Goal: Information Seeking & Learning: Find specific page/section

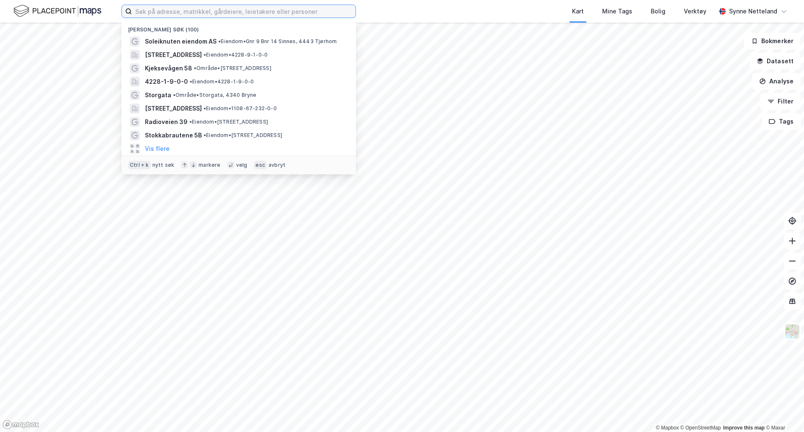
click at [308, 11] on input at bounding box center [244, 11] width 224 height 13
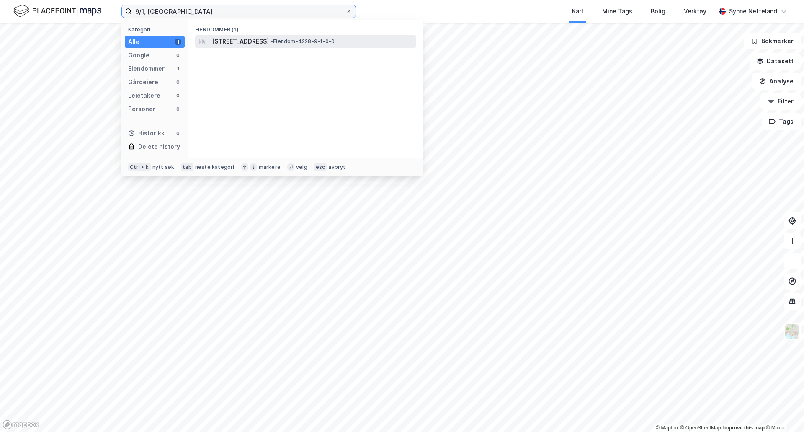
type input "9/1, [GEOGRAPHIC_DATA]"
click at [269, 42] on span "[STREET_ADDRESS]" at bounding box center [240, 41] width 57 height 10
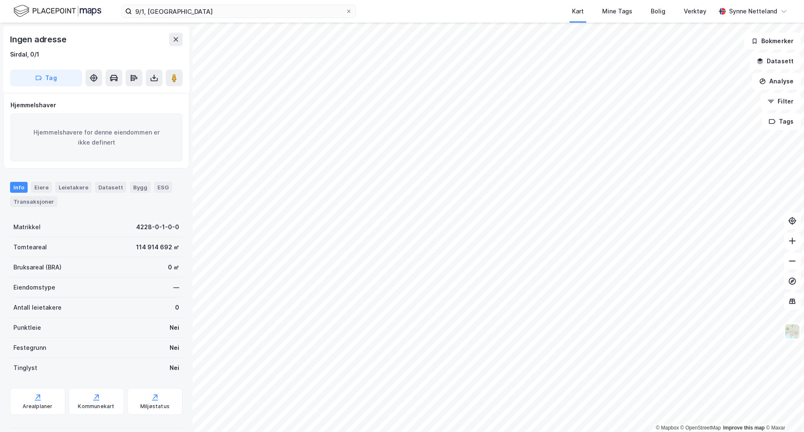
click at [392, 431] on html "9/1, sirdal Kart Mine Tags Bolig Verktøy [PERSON_NAME] © Mapbox © OpenStreetMap…" at bounding box center [402, 216] width 804 height 432
